Goal: Task Accomplishment & Management: Complete application form

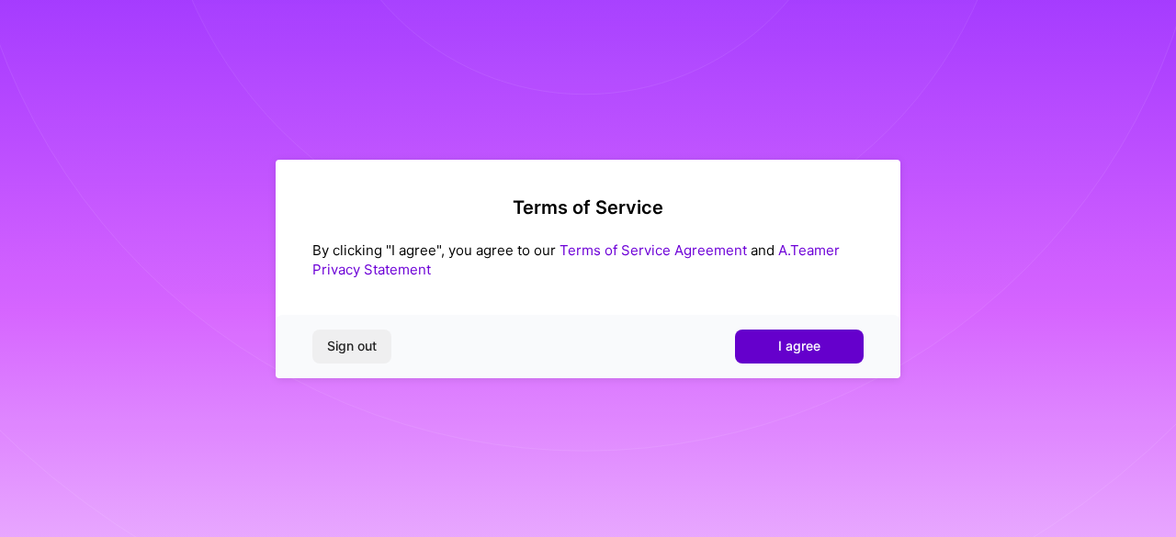
click at [804, 343] on span "I agree" at bounding box center [799, 346] width 42 height 18
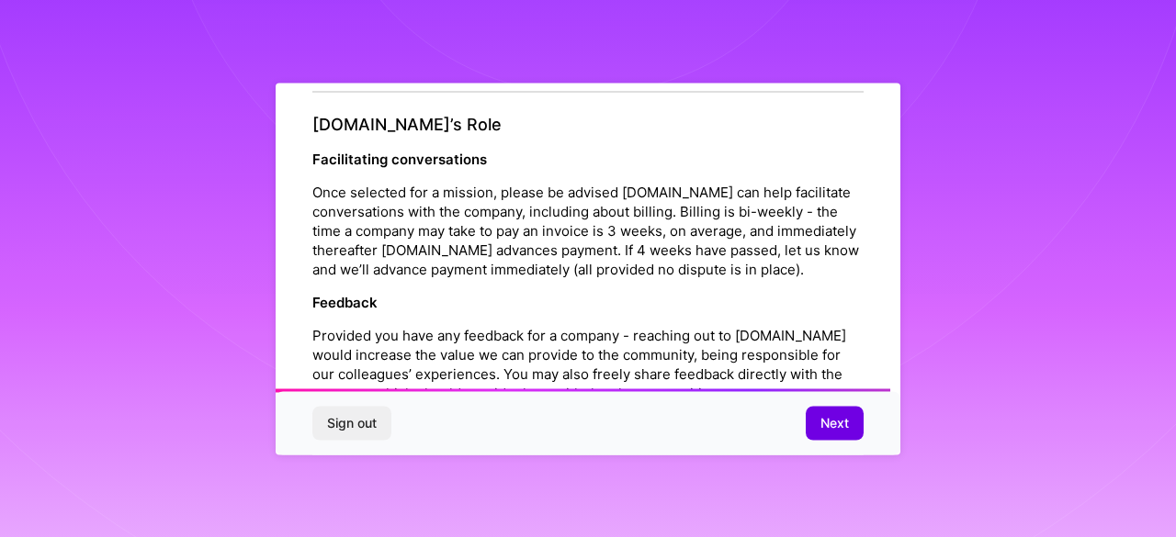
scroll to position [2230, 0]
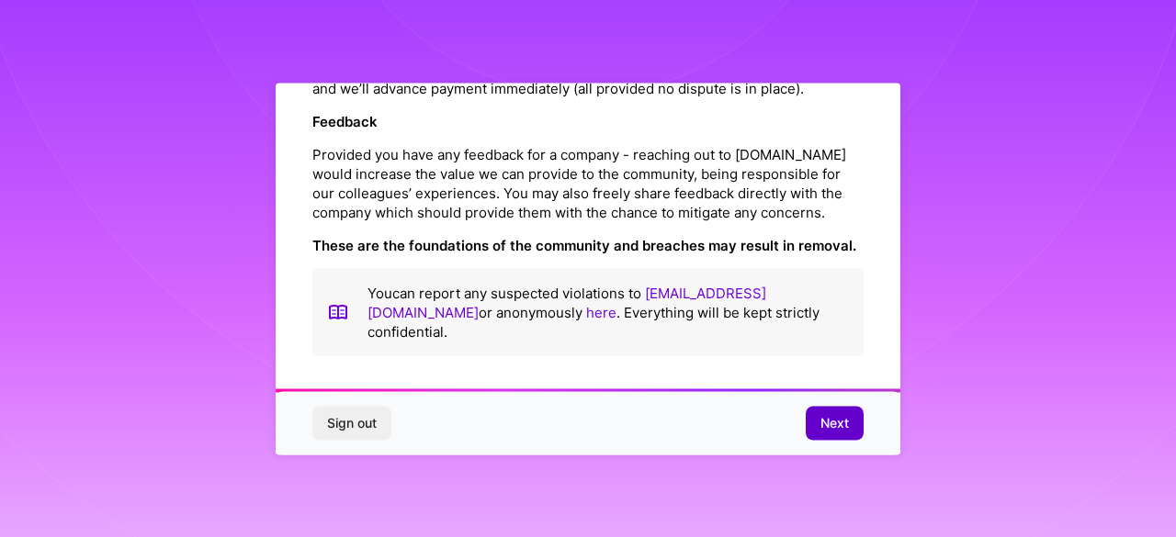
click at [827, 425] on span "Next" at bounding box center [834, 423] width 28 height 18
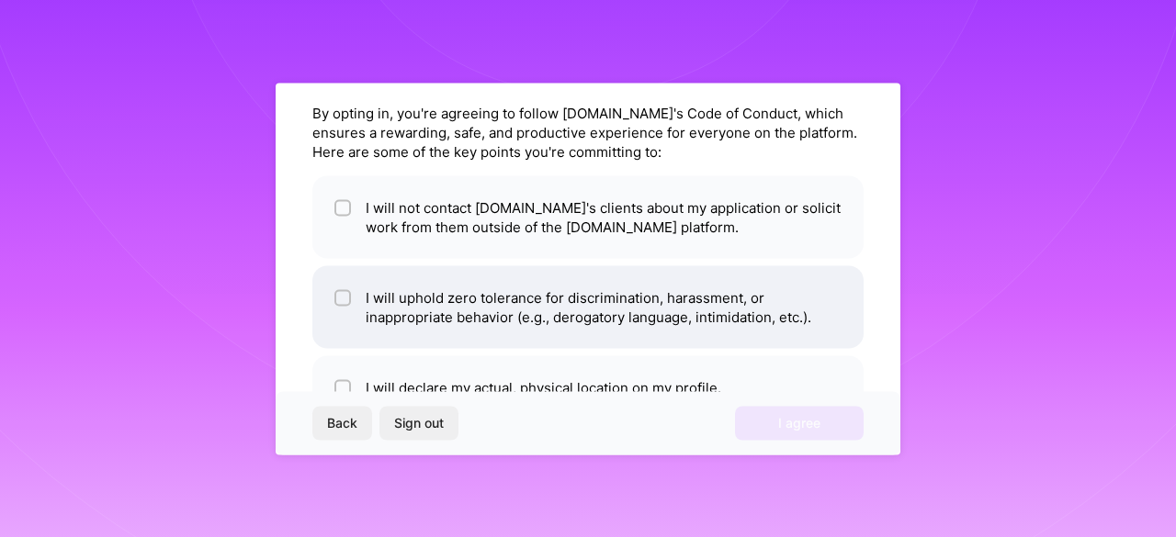
scroll to position [62, 0]
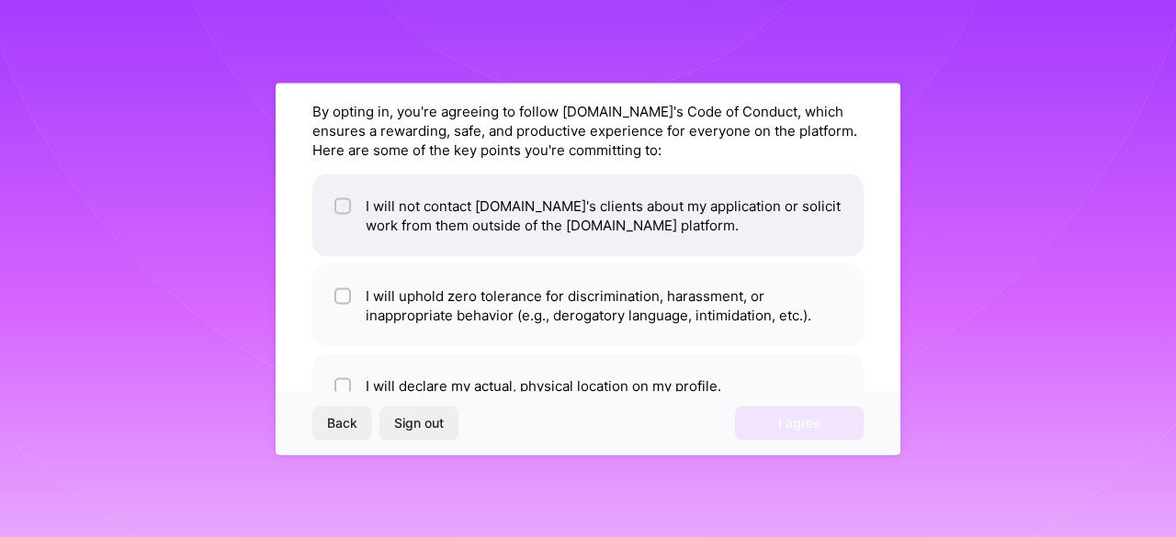
click at [347, 203] on input "checkbox" at bounding box center [344, 206] width 13 height 13
checkbox input "true"
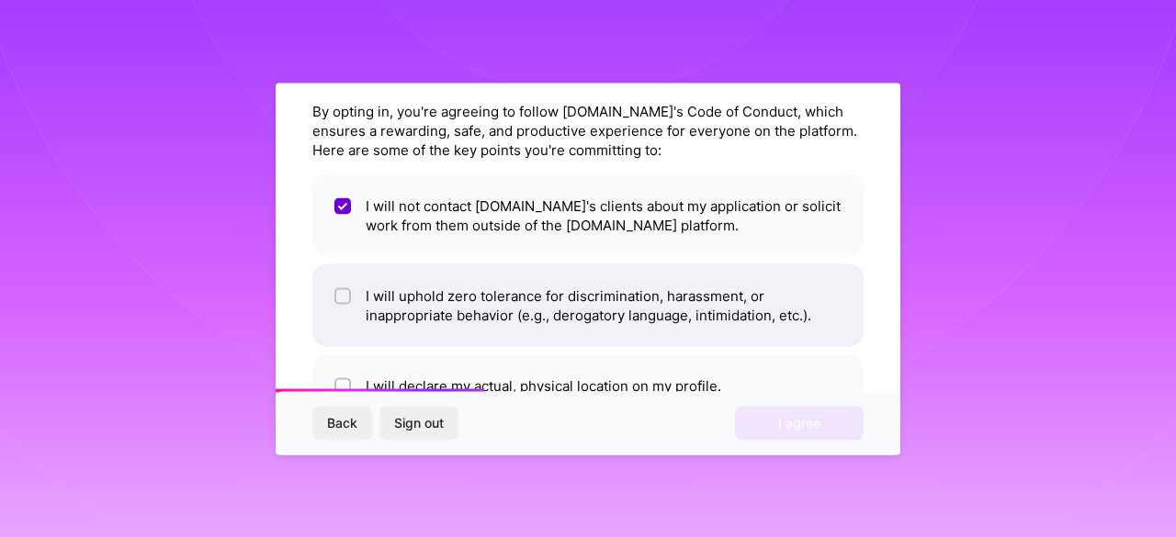
click at [348, 297] on input "checkbox" at bounding box center [344, 296] width 13 height 13
checkbox input "true"
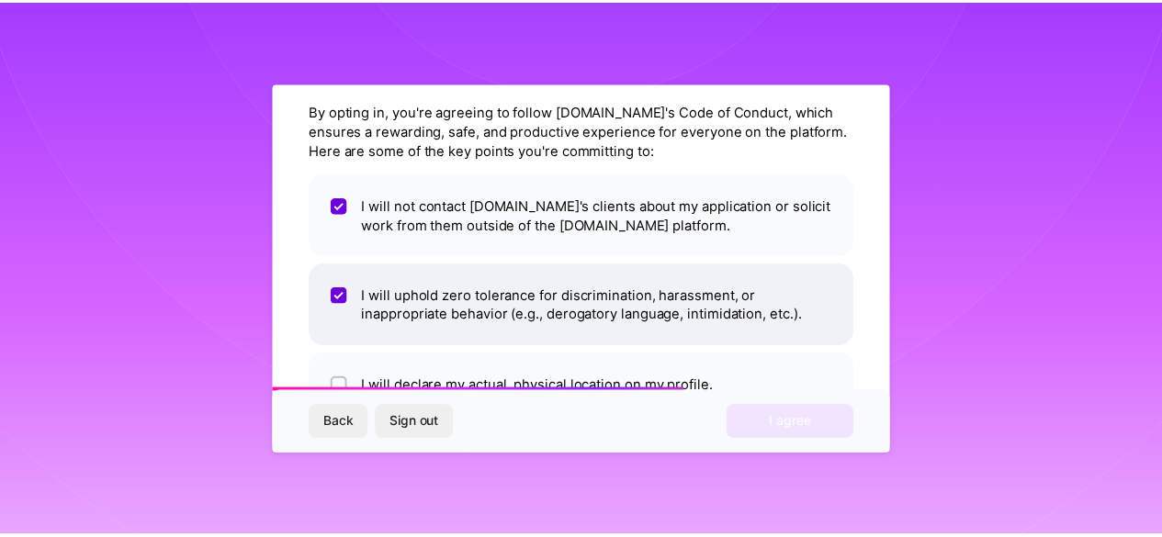
scroll to position [123, 0]
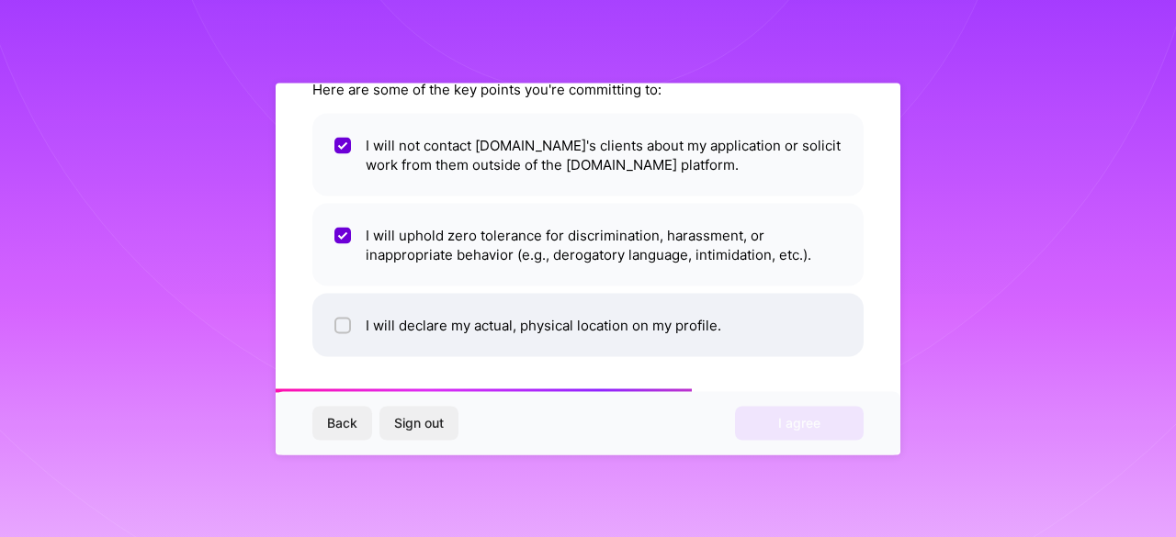
click at [343, 324] on input "checkbox" at bounding box center [344, 326] width 13 height 13
checkbox input "true"
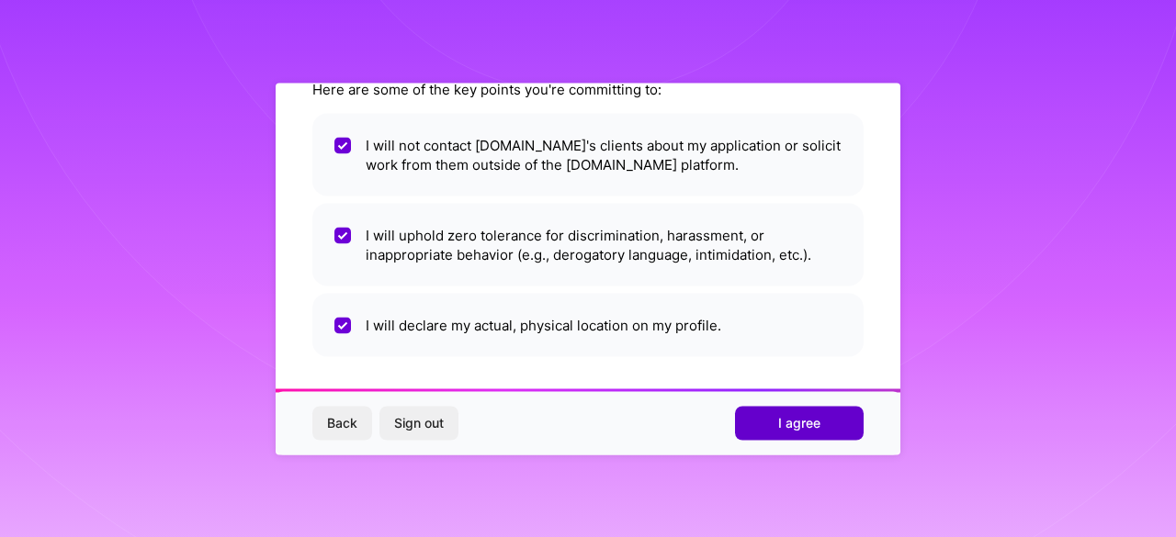
click at [776, 418] on button "I agree" at bounding box center [799, 423] width 129 height 33
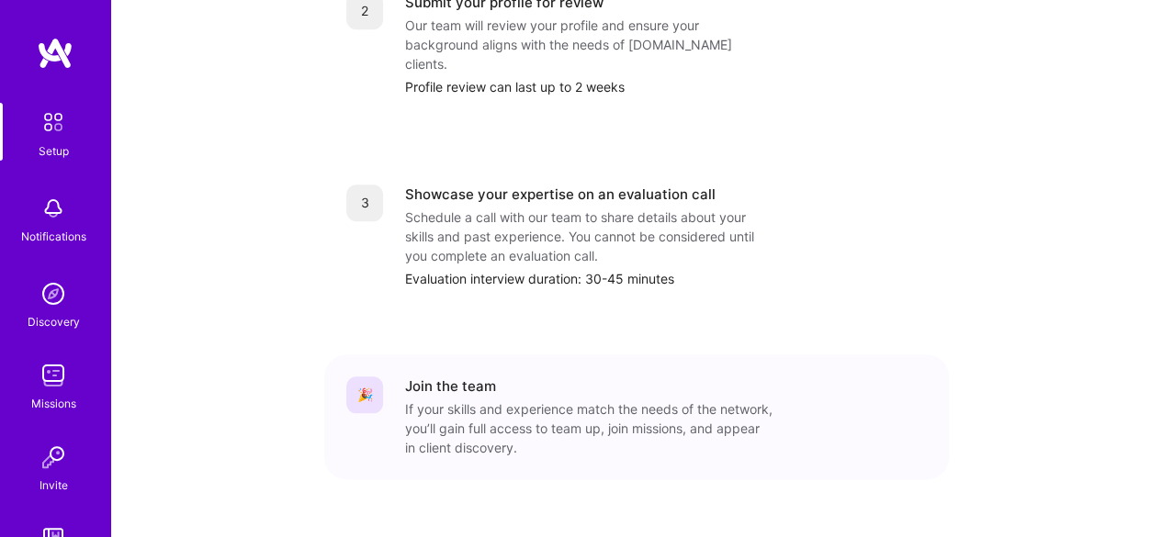
scroll to position [857, 0]
